Goal: Find specific page/section: Find specific page/section

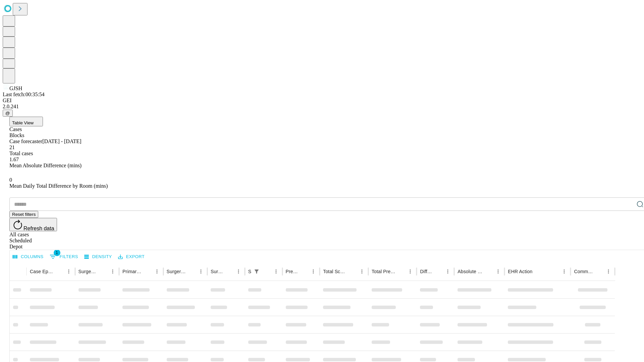
click at [627, 244] on div "Depot" at bounding box center [328, 247] width 639 height 6
